Goal: Book appointment/travel/reservation

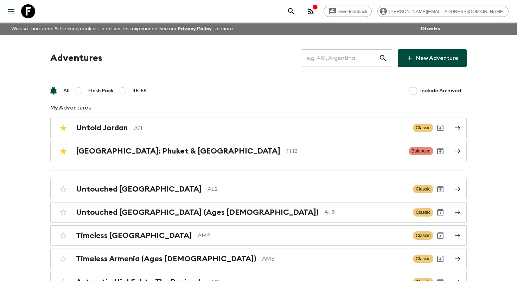
scroll to position [2510, 0]
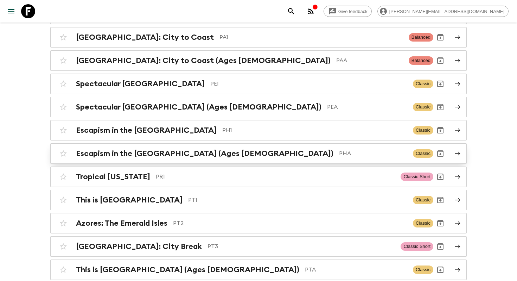
click at [290, 146] on div "Escapism in the [GEOGRAPHIC_DATA] (Ages [DEMOGRAPHIC_DATA]) PHA Classic" at bounding box center [244, 153] width 377 height 14
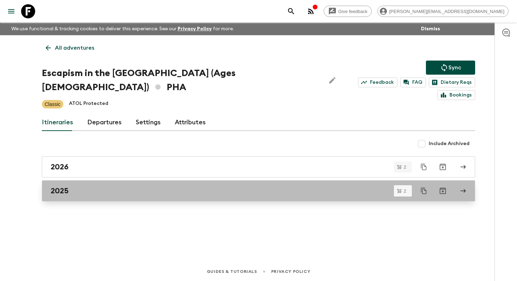
click at [222, 186] on div "2025" at bounding box center [252, 190] width 403 height 9
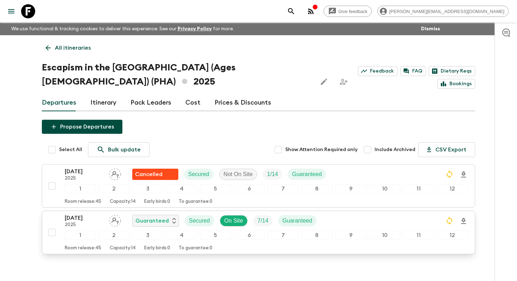
click at [86, 220] on p "[DATE]" at bounding box center [84, 218] width 39 height 8
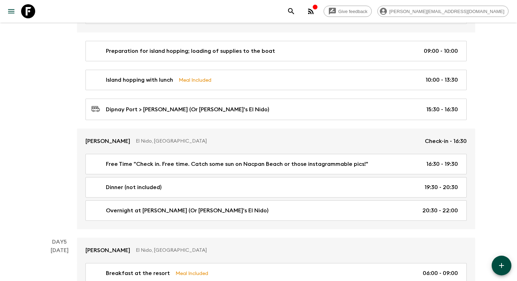
scroll to position [920, 0]
